Goal: Task Accomplishment & Management: Use online tool/utility

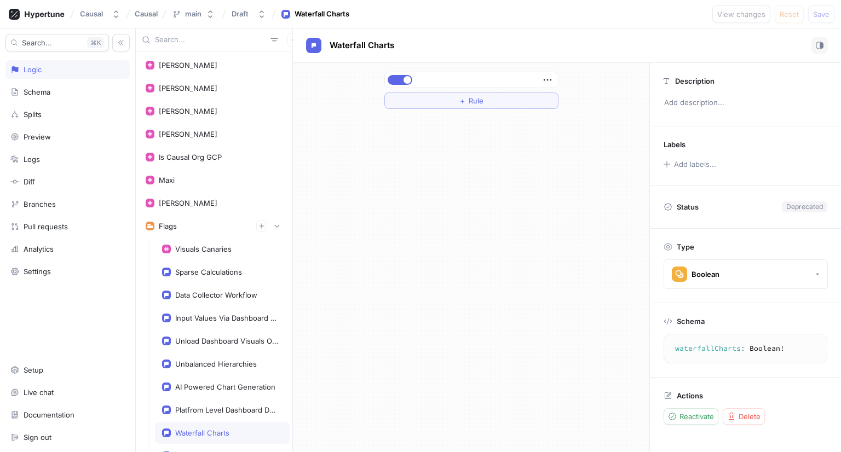
click at [174, 43] on input "text" at bounding box center [210, 39] width 111 height 11
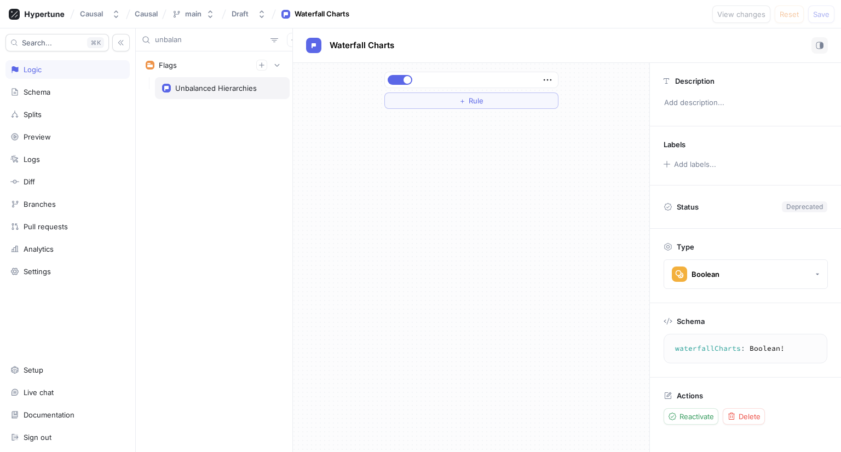
type input "unbalan"
click at [208, 82] on div "Unbalanced Hierarchies" at bounding box center [222, 88] width 135 height 22
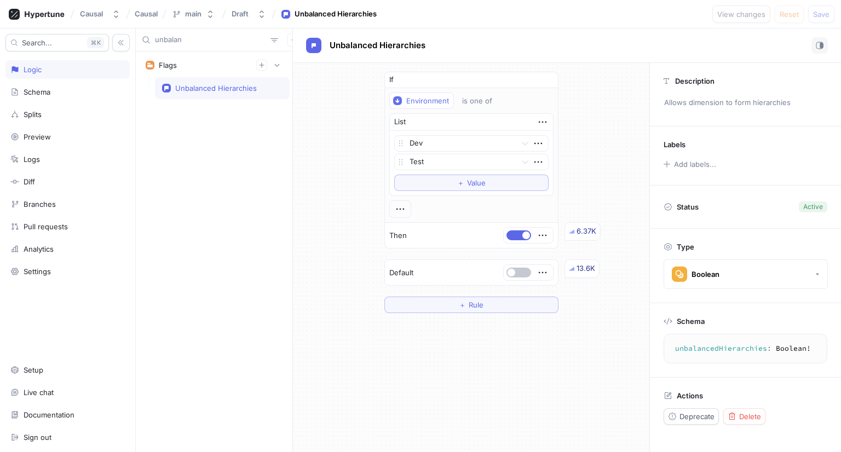
type textarea "unbalancedHierarchies: Boolean!"
drag, startPoint x: 765, startPoint y: 349, endPoint x: 671, endPoint y: 352, distance: 94.8
click at [670, 353] on textarea "unbalancedHierarchies: Boolean!" at bounding box center [746, 349] width 154 height 20
click at [670, 34] on div "Unbalanced Hierarchies" at bounding box center [567, 45] width 548 height 34
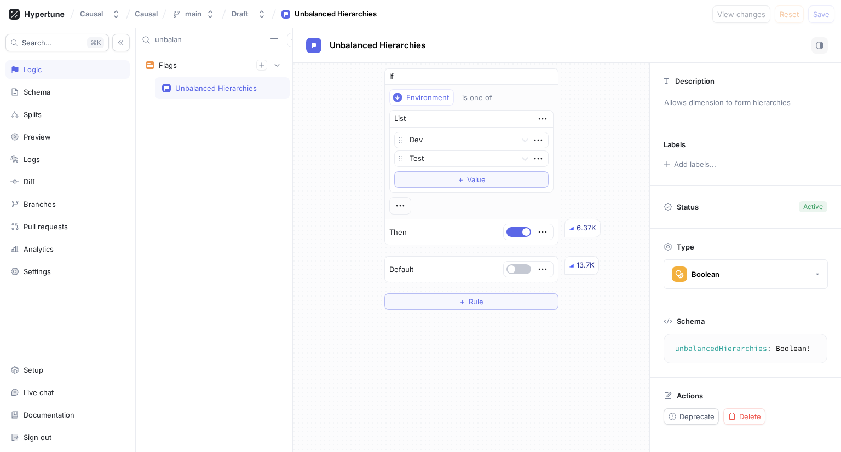
click at [206, 44] on input "unbalan" at bounding box center [210, 39] width 111 height 11
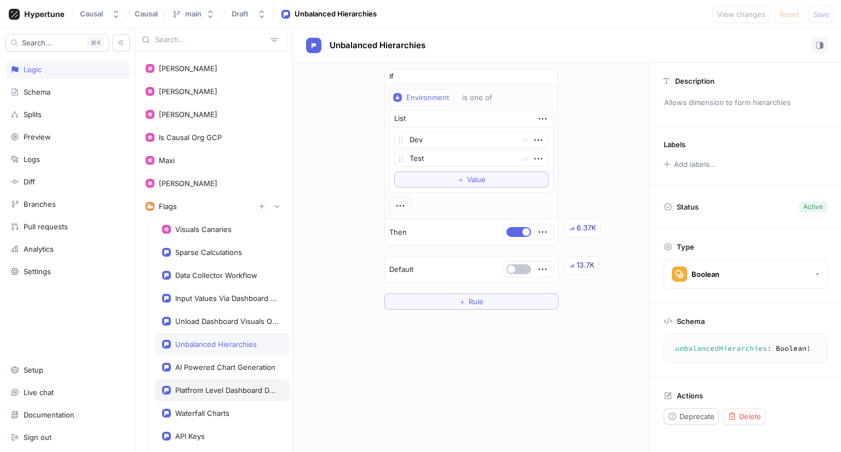
scroll to position [55, 0]
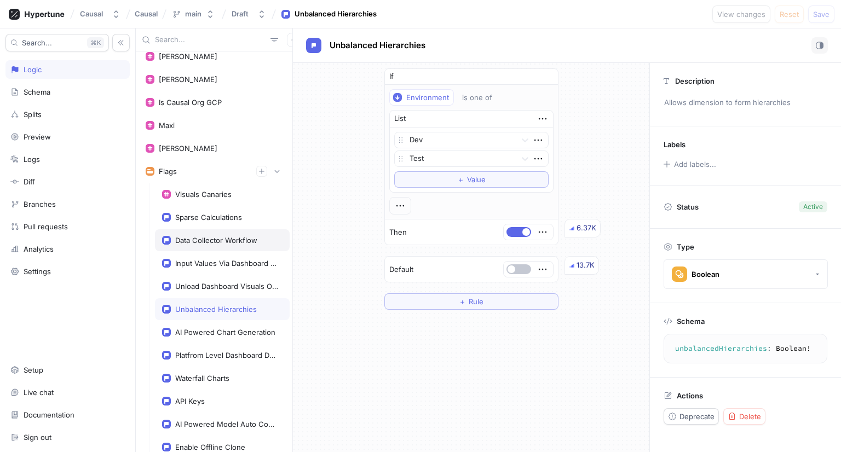
click at [229, 237] on div "Data Collector Workflow" at bounding box center [216, 240] width 82 height 9
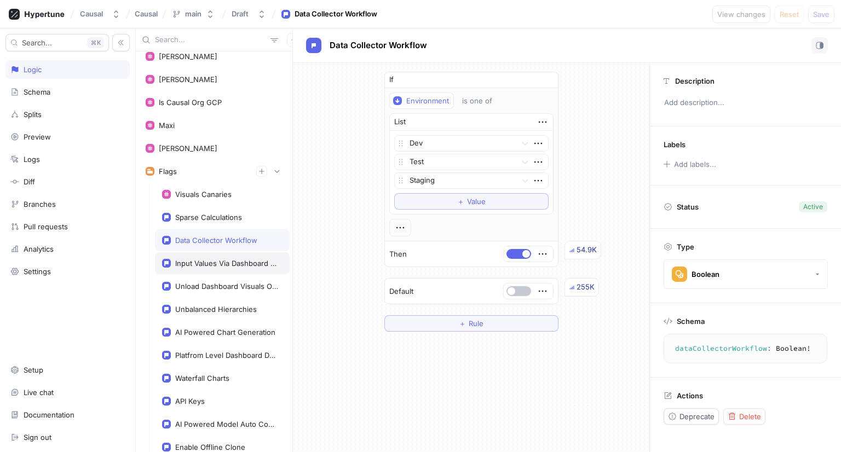
click at [223, 267] on div "Input Values Via Dashboard Access Type" at bounding box center [222, 263] width 135 height 22
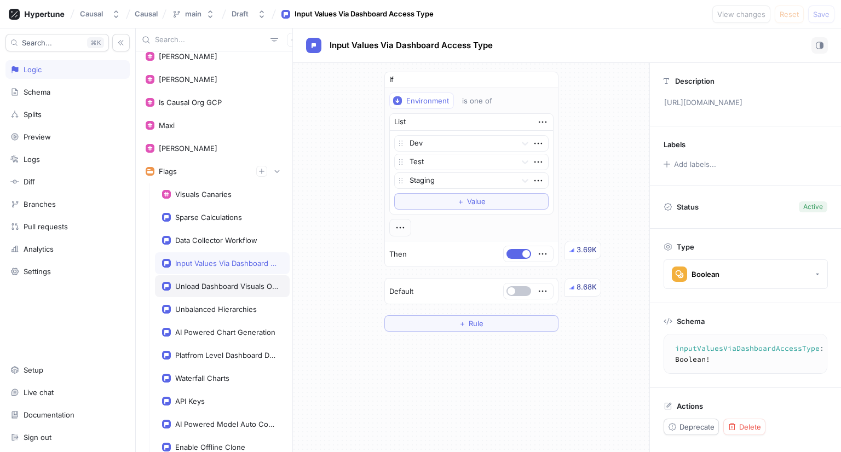
click at [220, 285] on div "Unload Dashboard Visuals Out Of View" at bounding box center [226, 286] width 103 height 9
type textarea "unloadDashboardVisualsOutOfView: Boolean!"
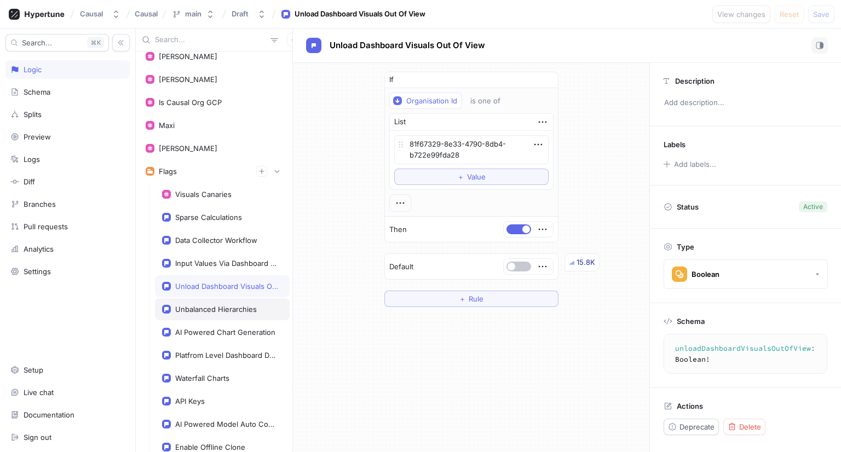
type textarea "x"
click at [217, 305] on div "Unbalanced Hierarchies" at bounding box center [216, 309] width 82 height 9
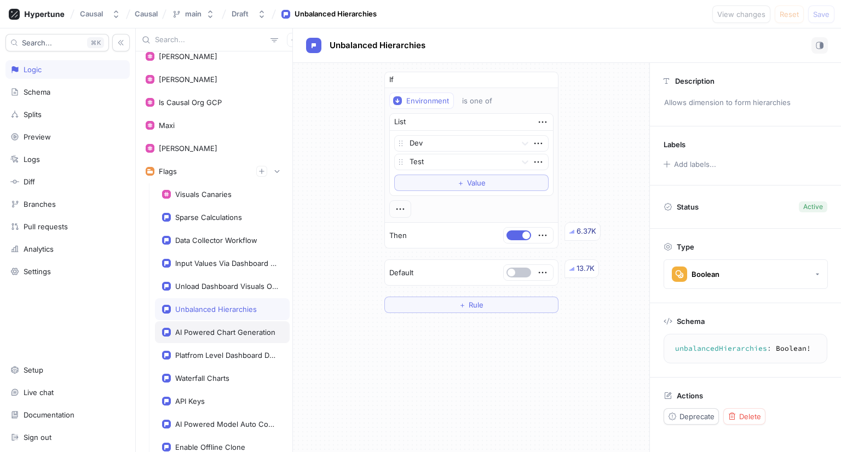
click at [216, 328] on div "AI Powered Chart Generation" at bounding box center [225, 332] width 100 height 9
type textarea "aiPoweredChartGeneration: Boolean!"
type textarea "x"
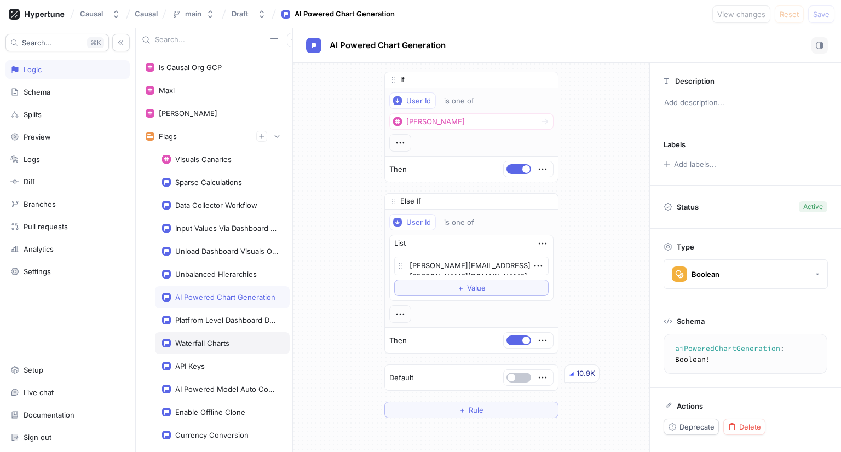
scroll to position [110, 0]
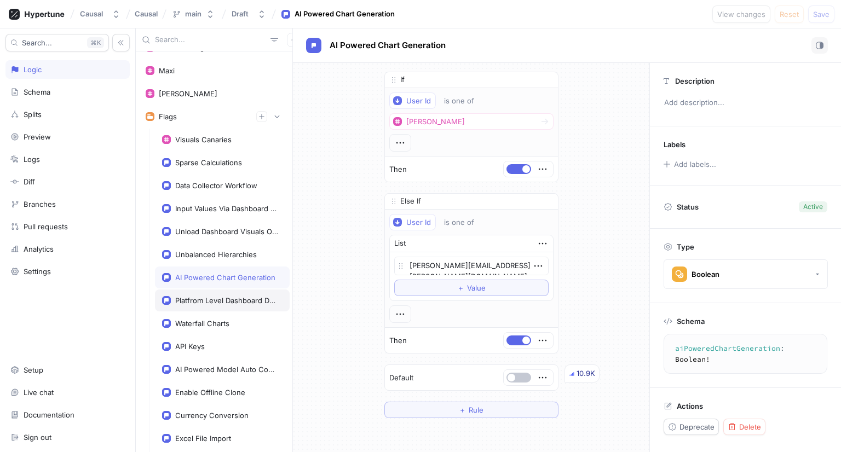
click at [224, 301] on div "Platfrom Level Dashboard Demoware" at bounding box center [226, 300] width 103 height 9
type textarea "platfromLevelDashboardDemoware: Boolean!"
type textarea "x"
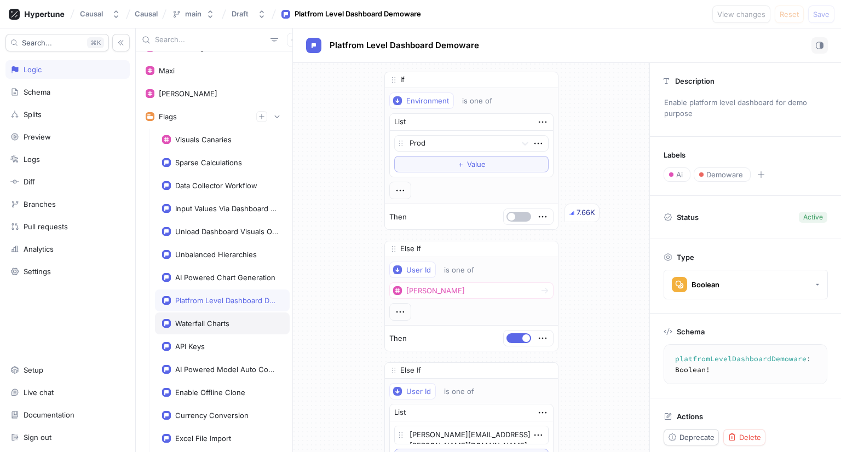
click at [224, 315] on div "Waterfall Charts" at bounding box center [222, 324] width 135 height 22
type textarea "waterfallCharts: Boolean!"
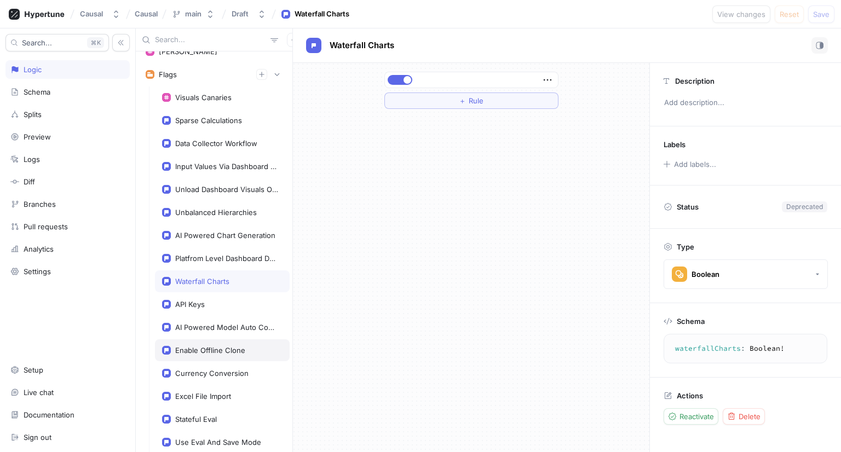
scroll to position [219, 0]
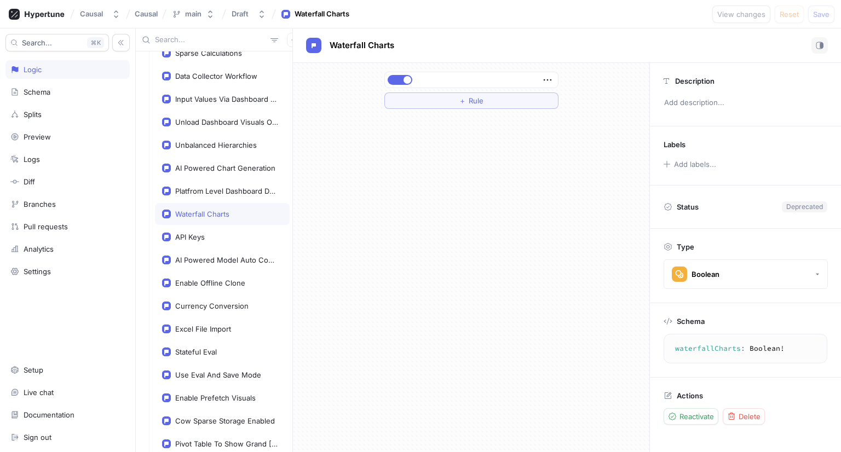
click at [206, 38] on input "text" at bounding box center [210, 39] width 111 height 11
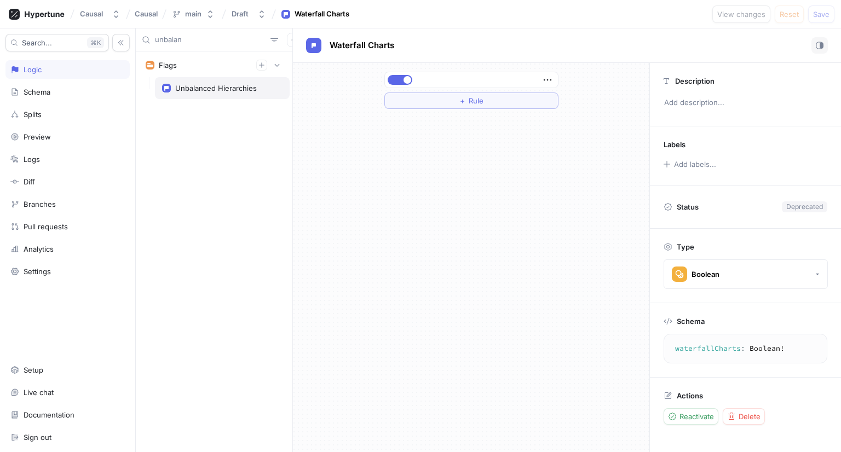
type input "unbalan"
click at [214, 90] on div "Unbalanced Hierarchies" at bounding box center [216, 88] width 82 height 9
type textarea "unbalancedHierarchies: Boolean!"
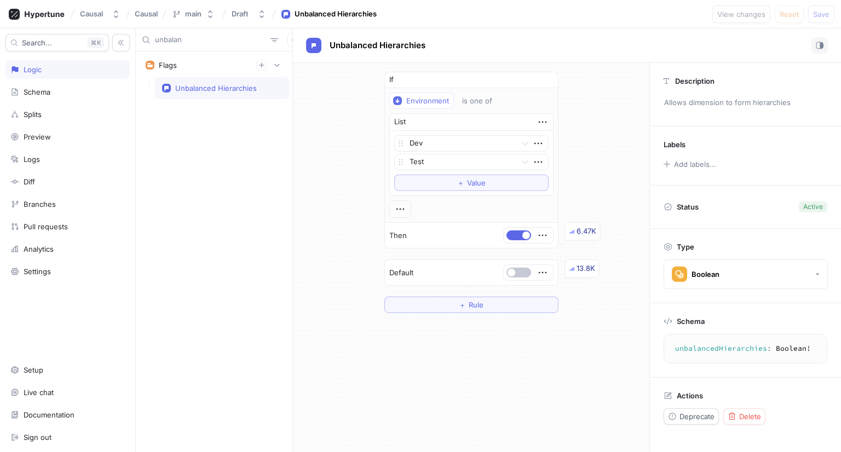
click at [182, 36] on input "unbalan" at bounding box center [210, 39] width 111 height 11
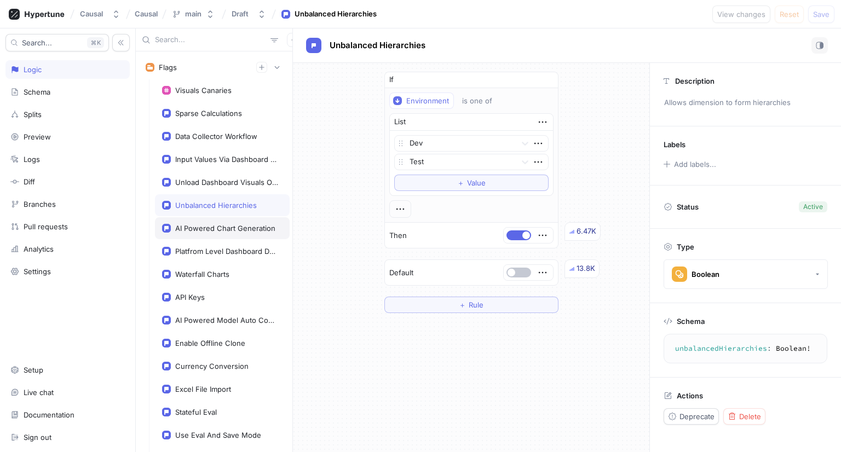
scroll to position [164, 0]
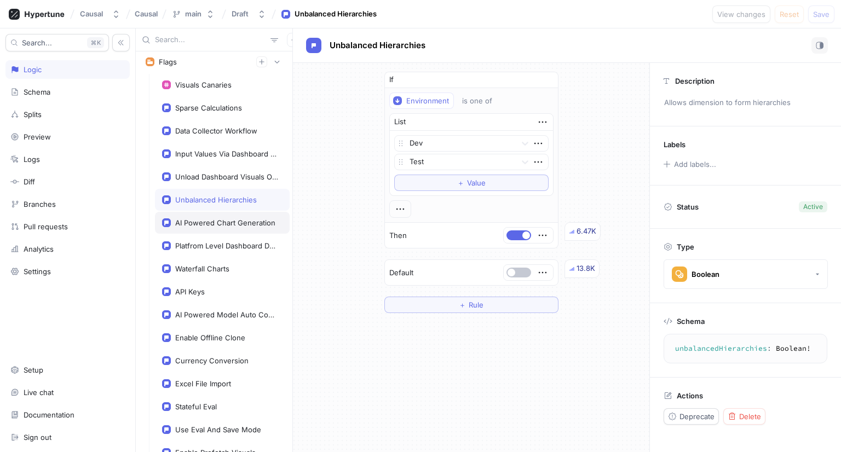
click at [233, 222] on div "AI Powered Chart Generation" at bounding box center [225, 222] width 100 height 9
type textarea "aiPoweredChartGeneration: Boolean!"
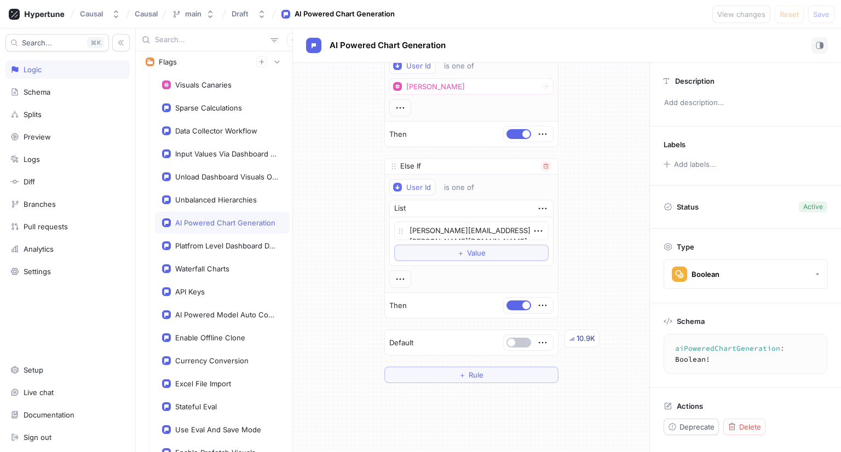
scroll to position [55, 0]
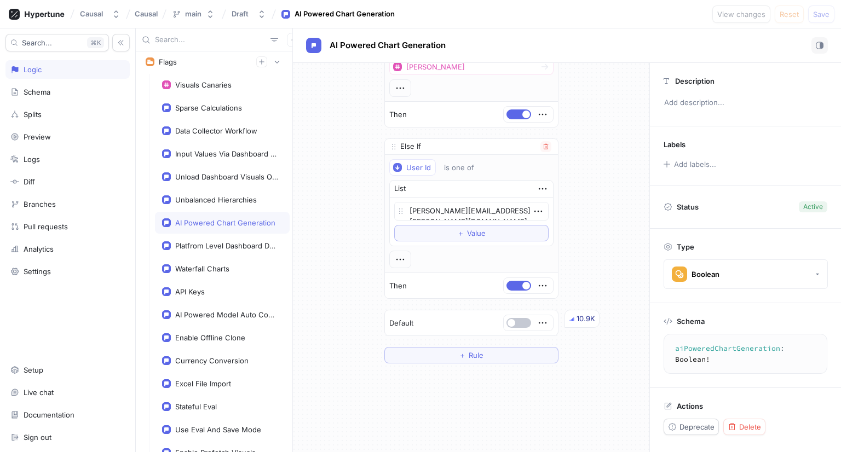
type textarea "x"
click at [237, 287] on div "API Keys" at bounding box center [222, 291] width 120 height 9
type textarea "apiKeys: Boolean!"
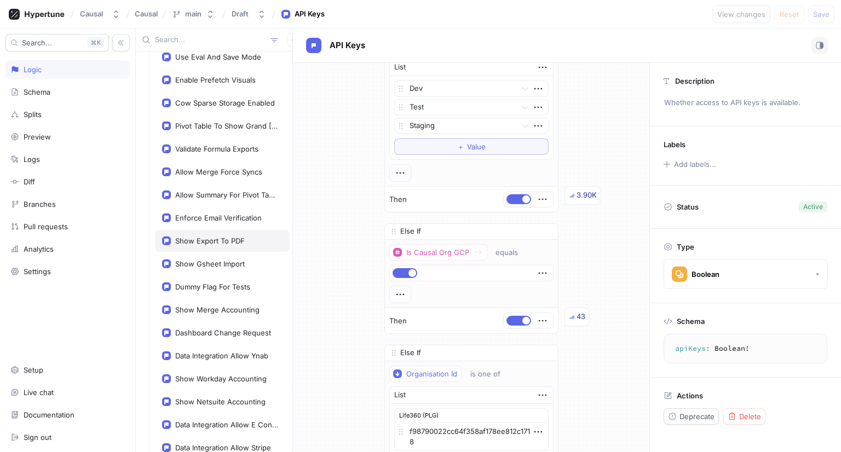
scroll to position [602, 0]
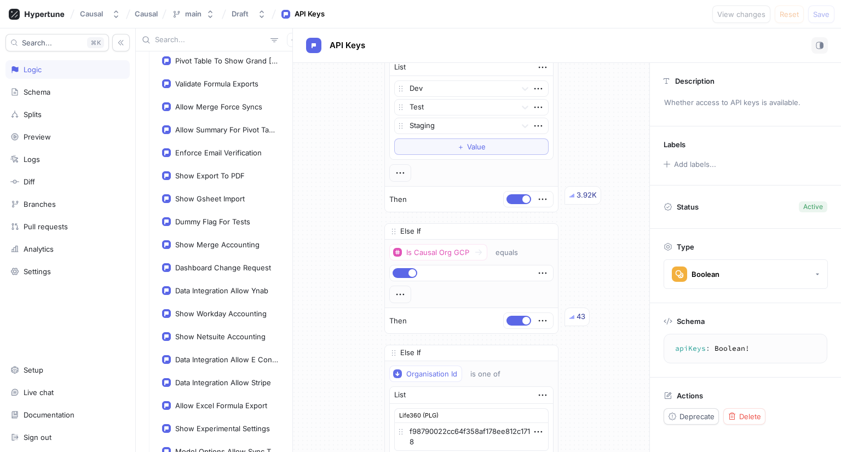
type textarea "x"
